Goal: Task Accomplishment & Management: Manage account settings

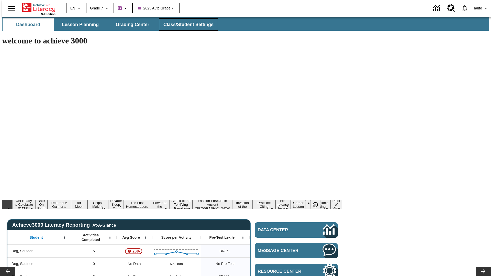
click at [186, 25] on span "Class/Student Settings" at bounding box center [189, 25] width 50 height 6
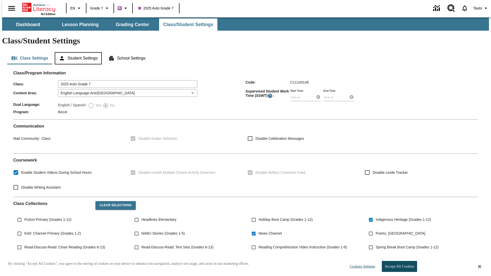
click at [77, 52] on button "Student Settings" at bounding box center [78, 58] width 47 height 12
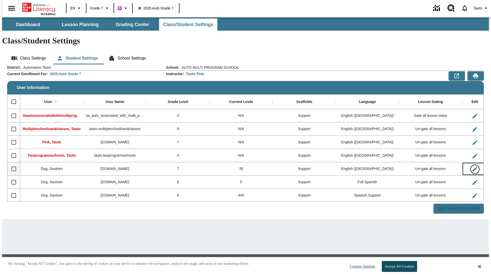
click at [473, 167] on icon "Edit User" at bounding box center [475, 169] width 5 height 5
